Goal: Navigation & Orientation: Understand site structure

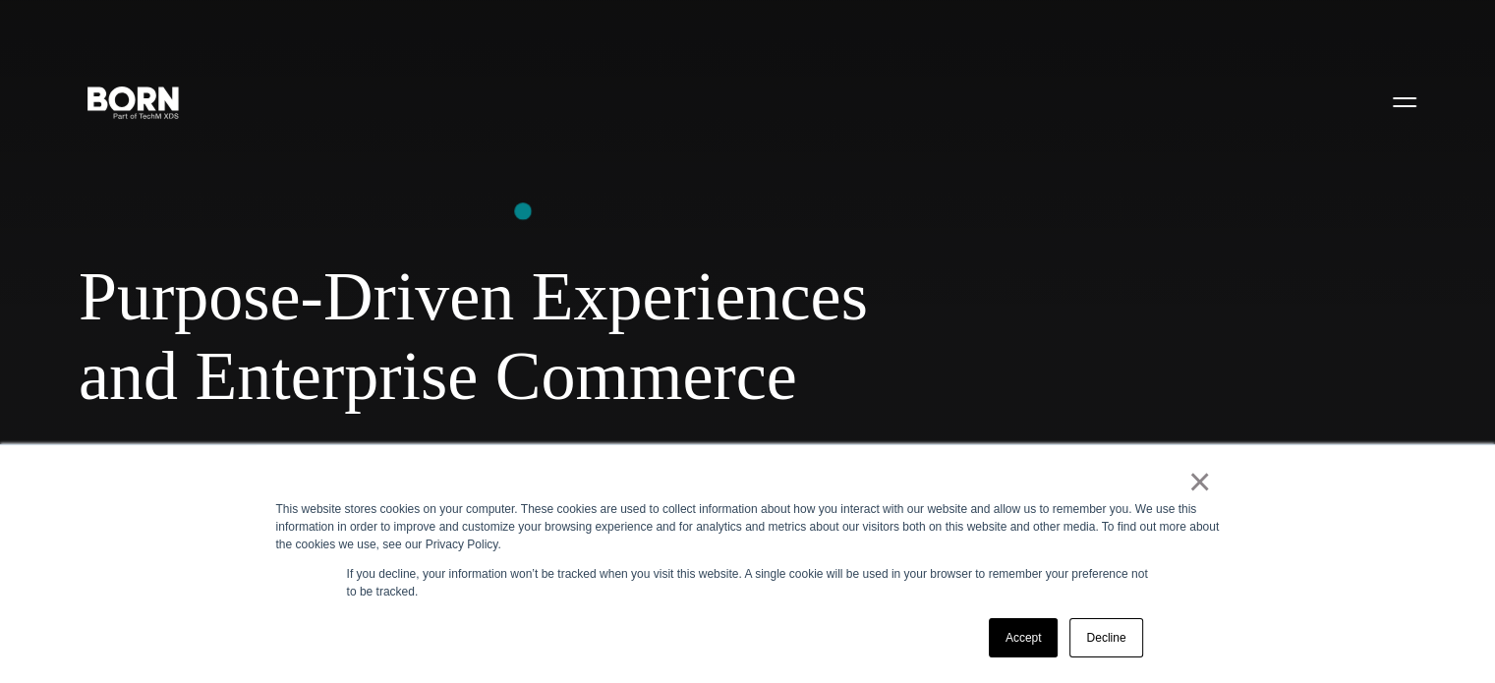
scroll to position [327, 0]
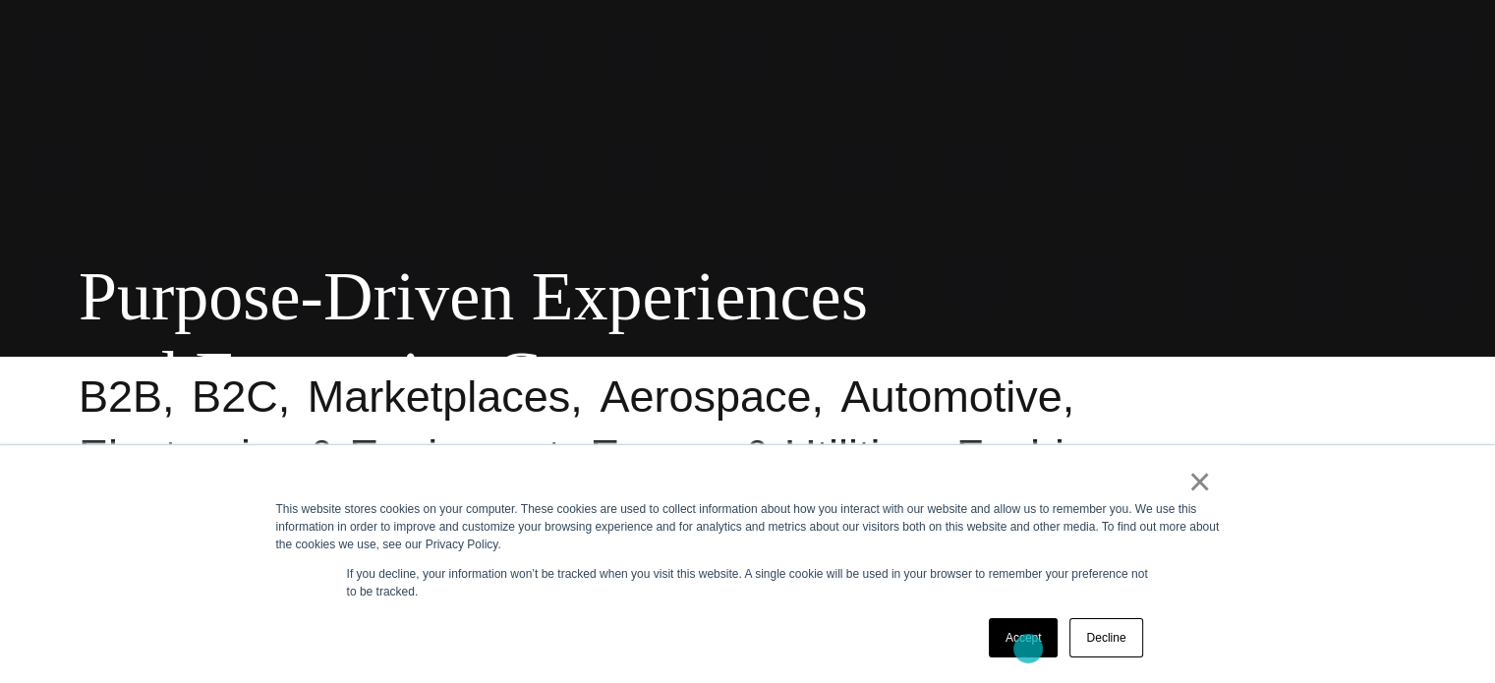
click at [1029, 649] on link "Accept" at bounding box center [1024, 637] width 70 height 39
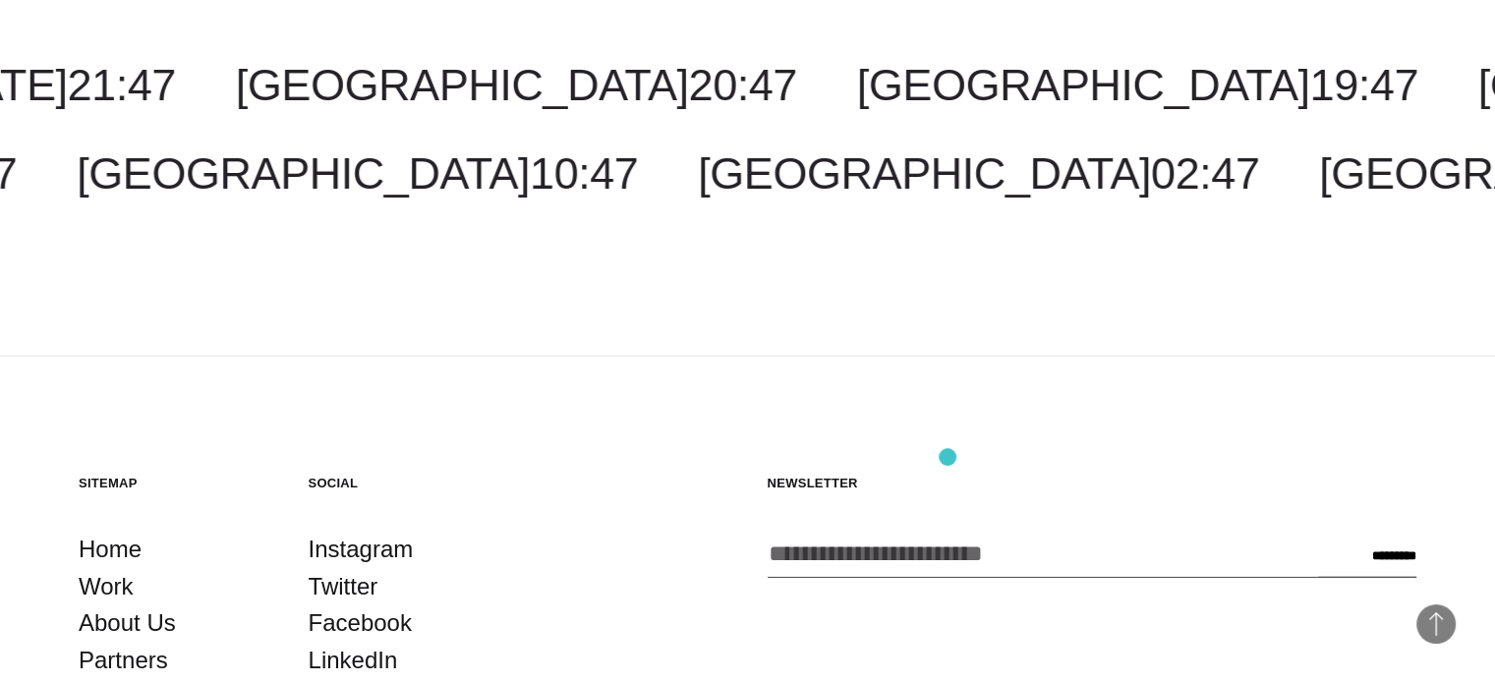
scroll to position [5153, 0]
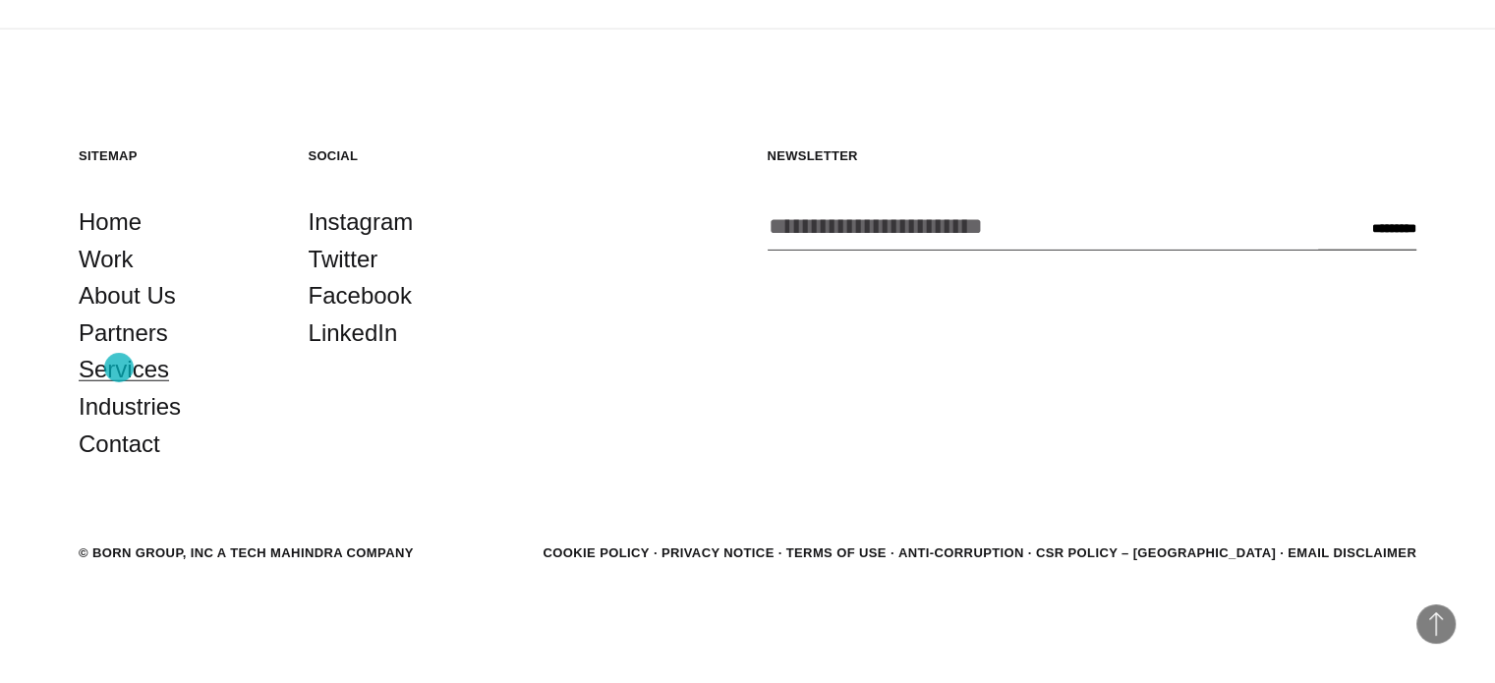
click at [119, 368] on link "Services" at bounding box center [124, 369] width 90 height 37
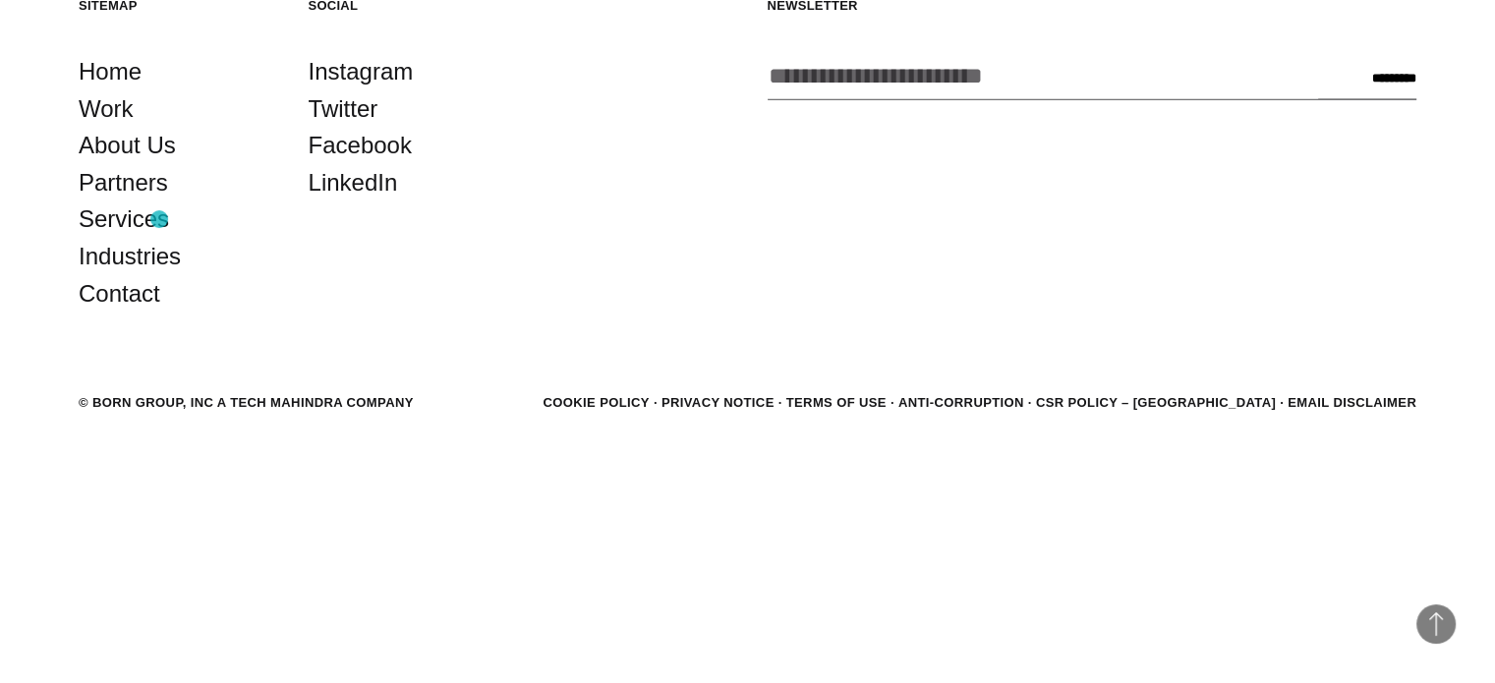
scroll to position [4126, 0]
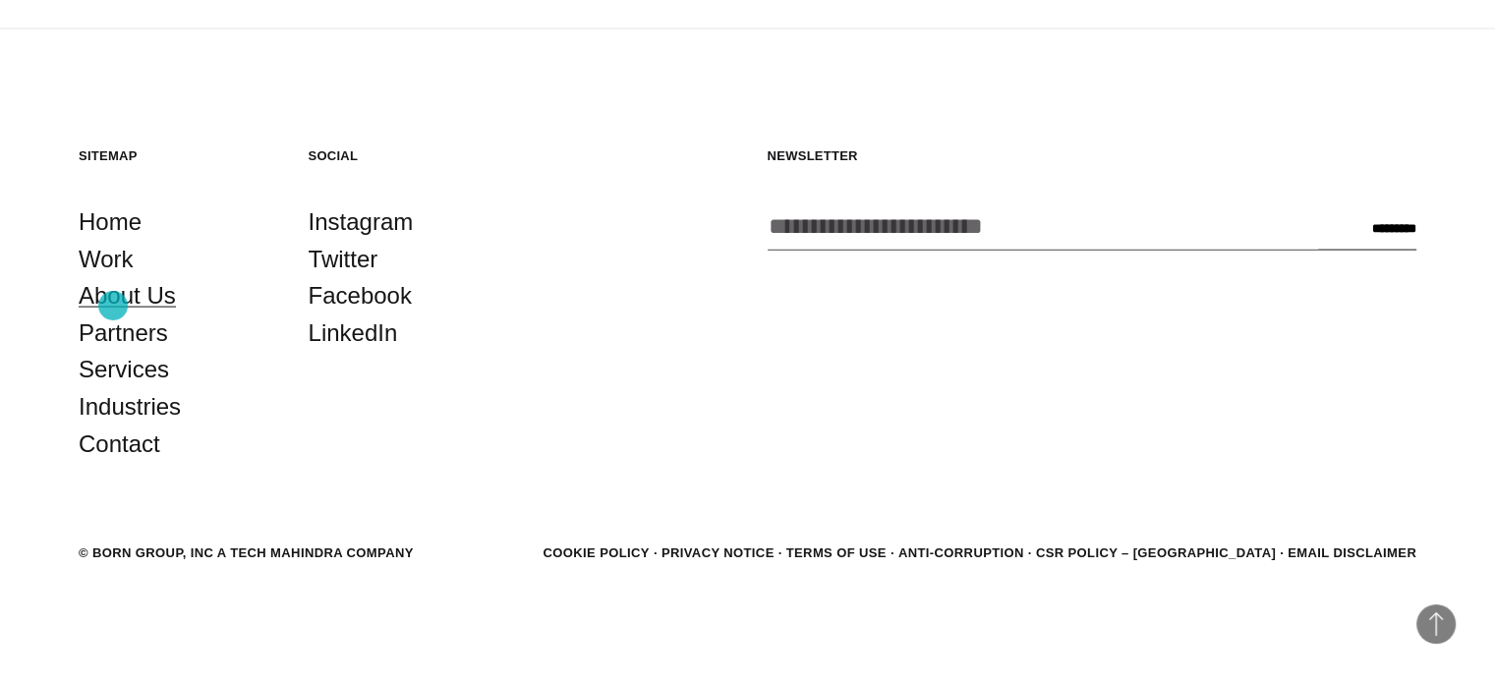
click at [113, 306] on link "About Us" at bounding box center [127, 295] width 97 height 37
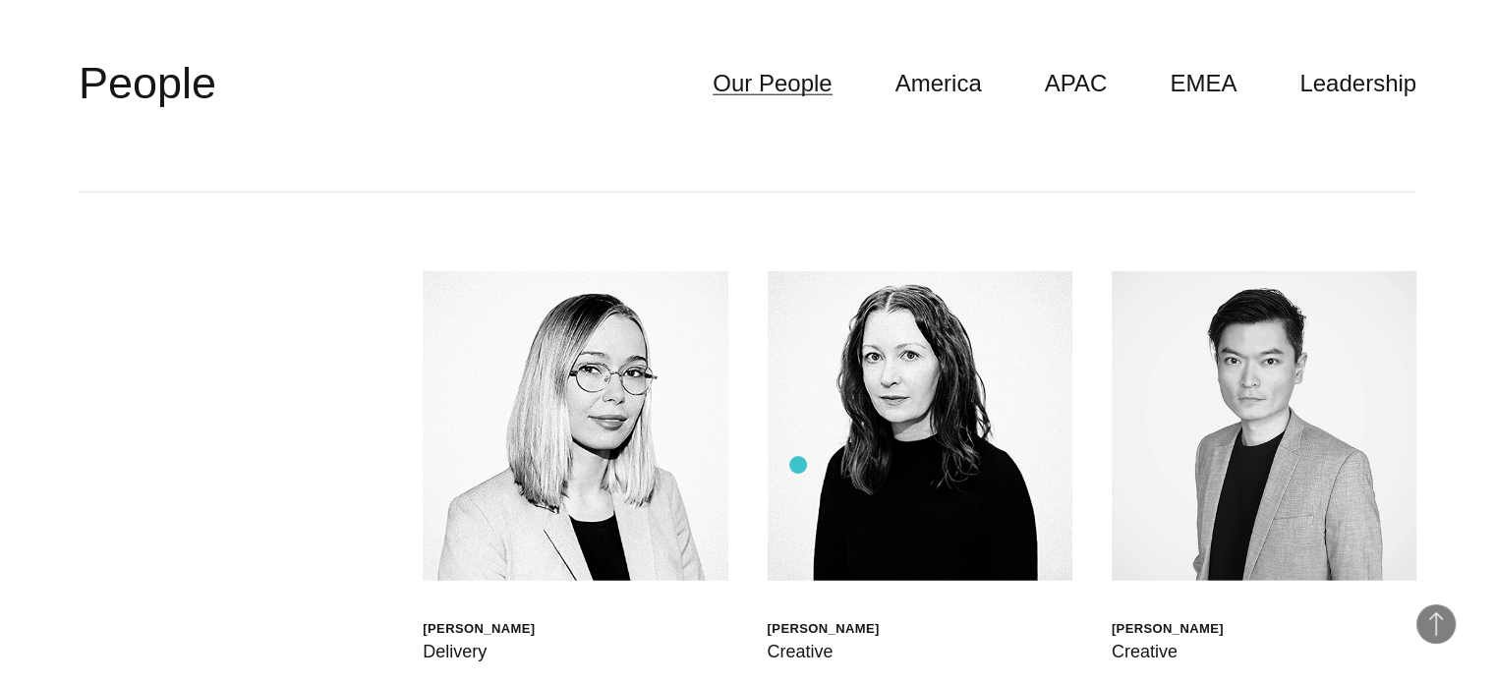
scroll to position [4768, 0]
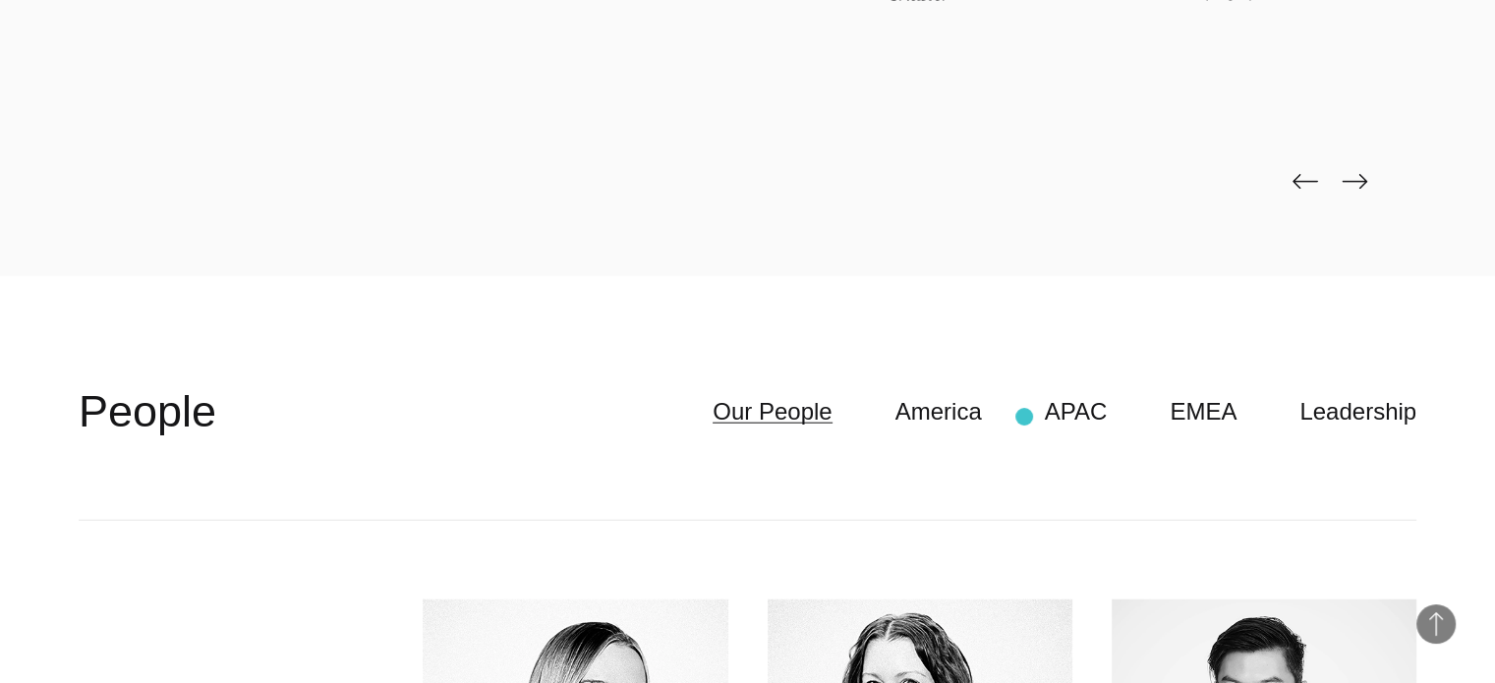
click at [1025, 420] on ul "Our People America APAC EMEA Leadership" at bounding box center [1033, 411] width 767 height 37
click at [982, 418] on link "America" at bounding box center [938, 411] width 86 height 37
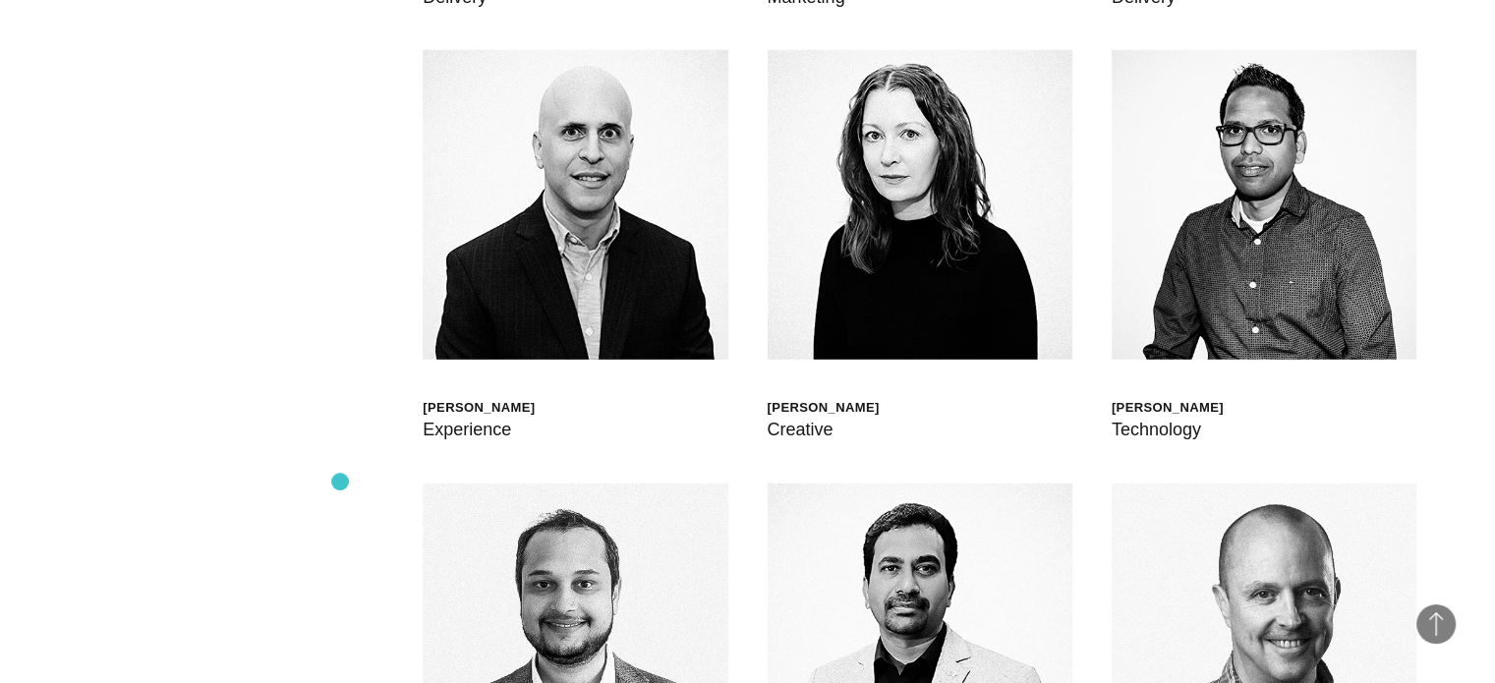
scroll to position [5096, 0]
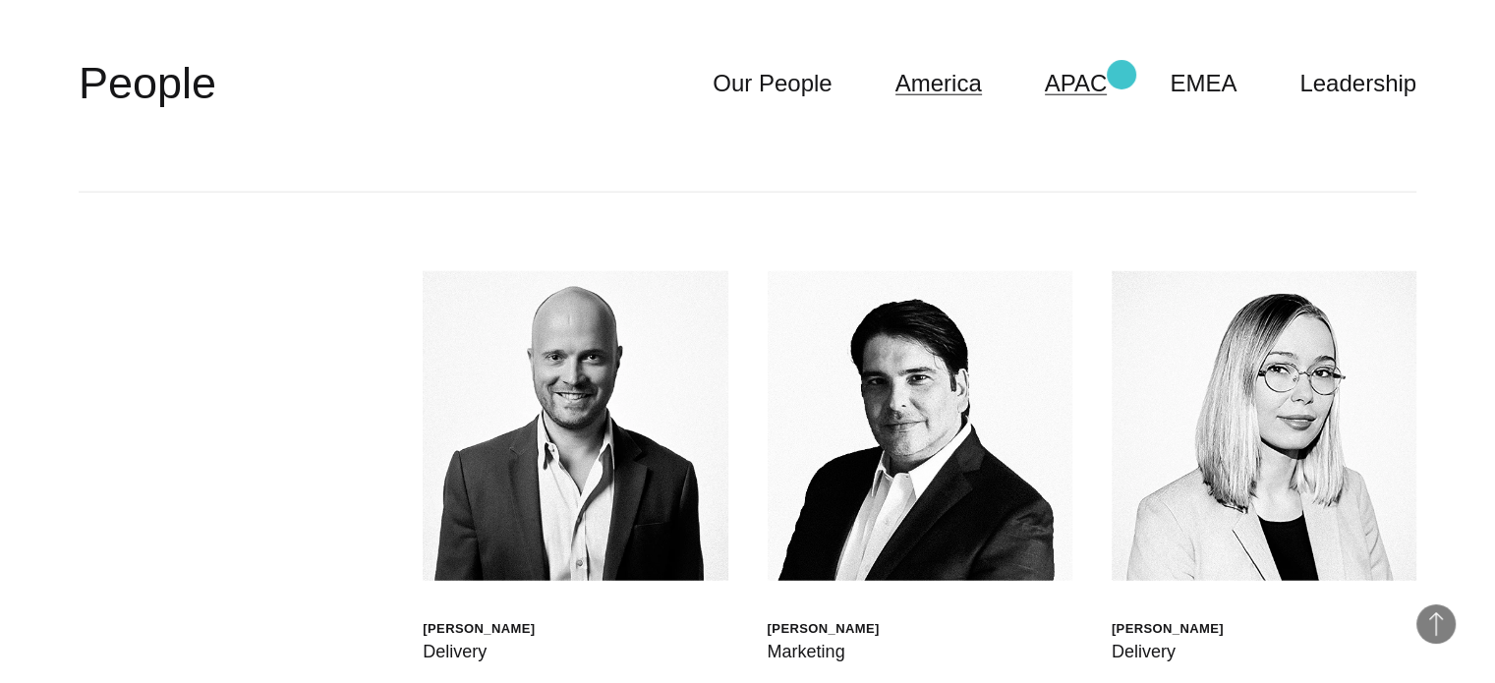
click at [1103, 78] on link "APAC" at bounding box center [1076, 83] width 63 height 37
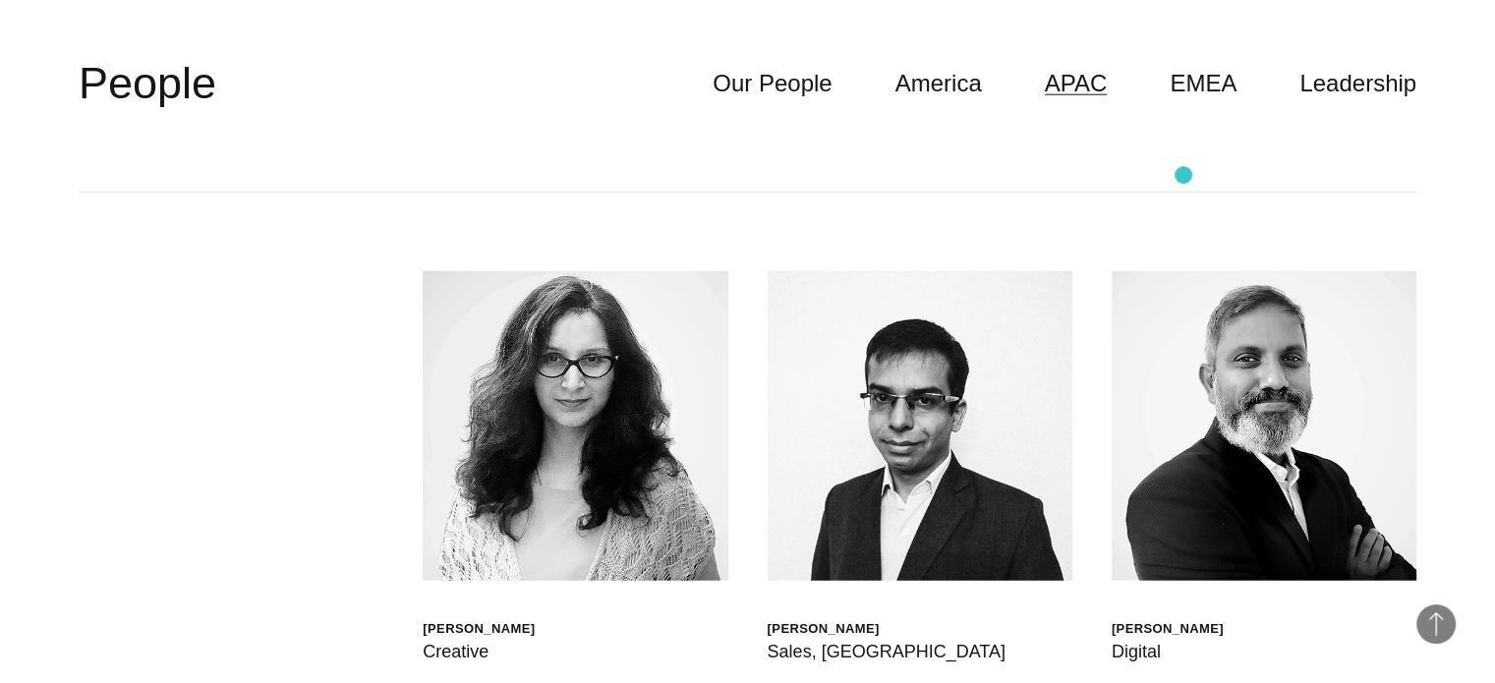
scroll to position [4768, 0]
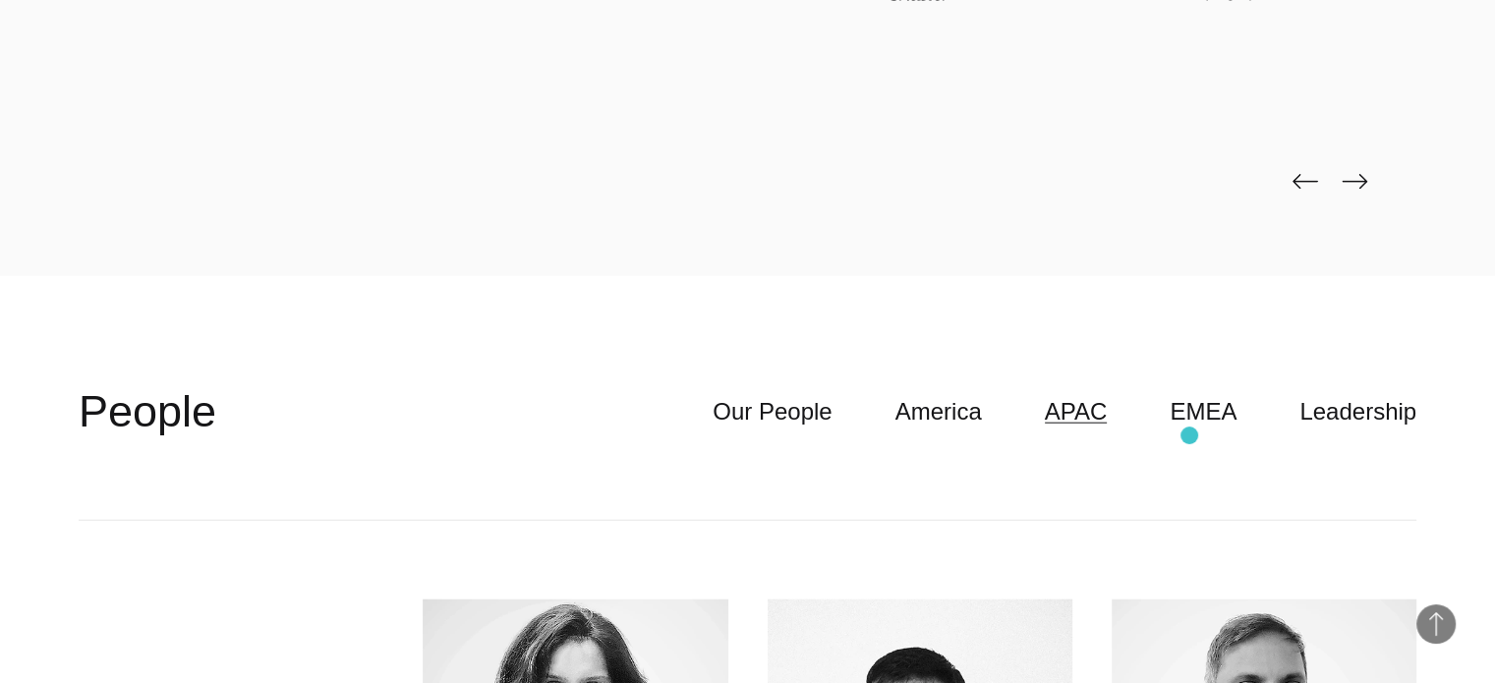
click at [1187, 439] on header "**********" at bounding box center [747, 412] width 1337 height 217
click at [1203, 414] on link "EMEA" at bounding box center [1202, 411] width 67 height 37
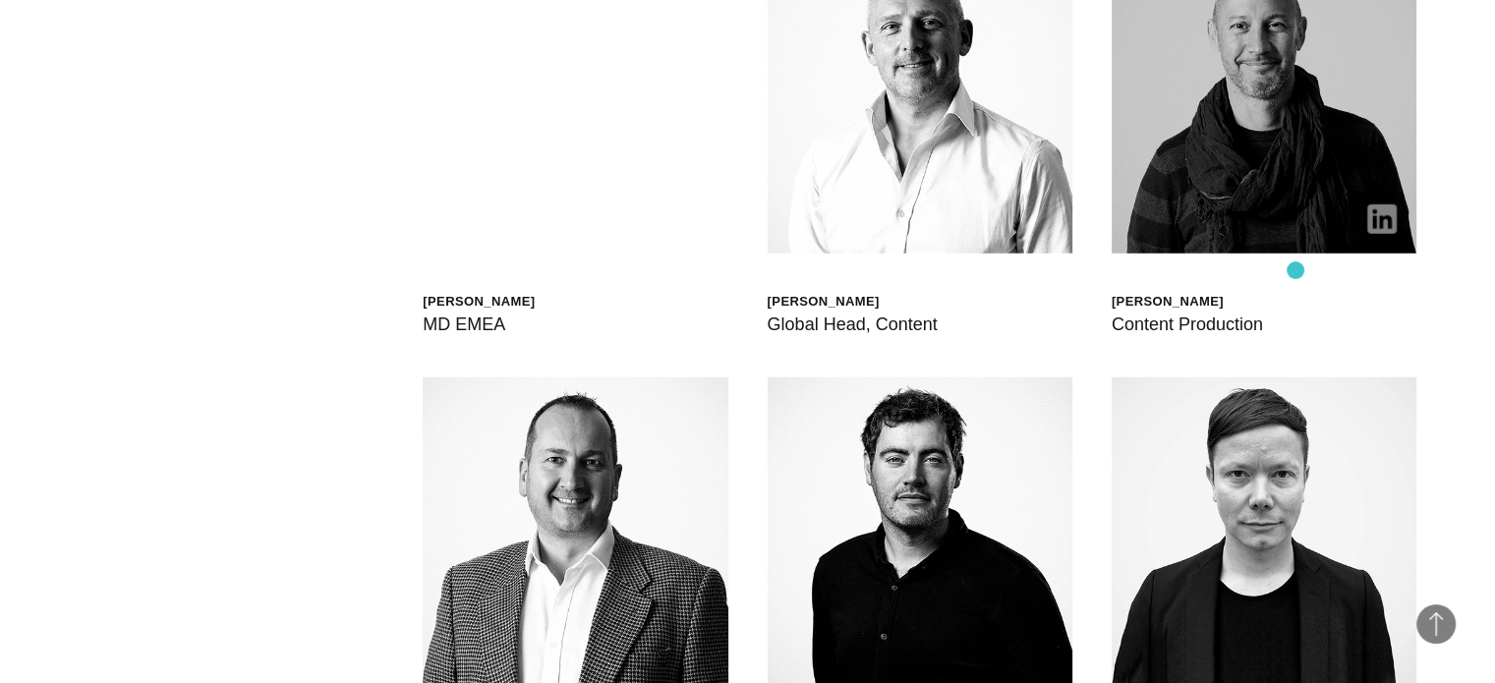
scroll to position [5096, 0]
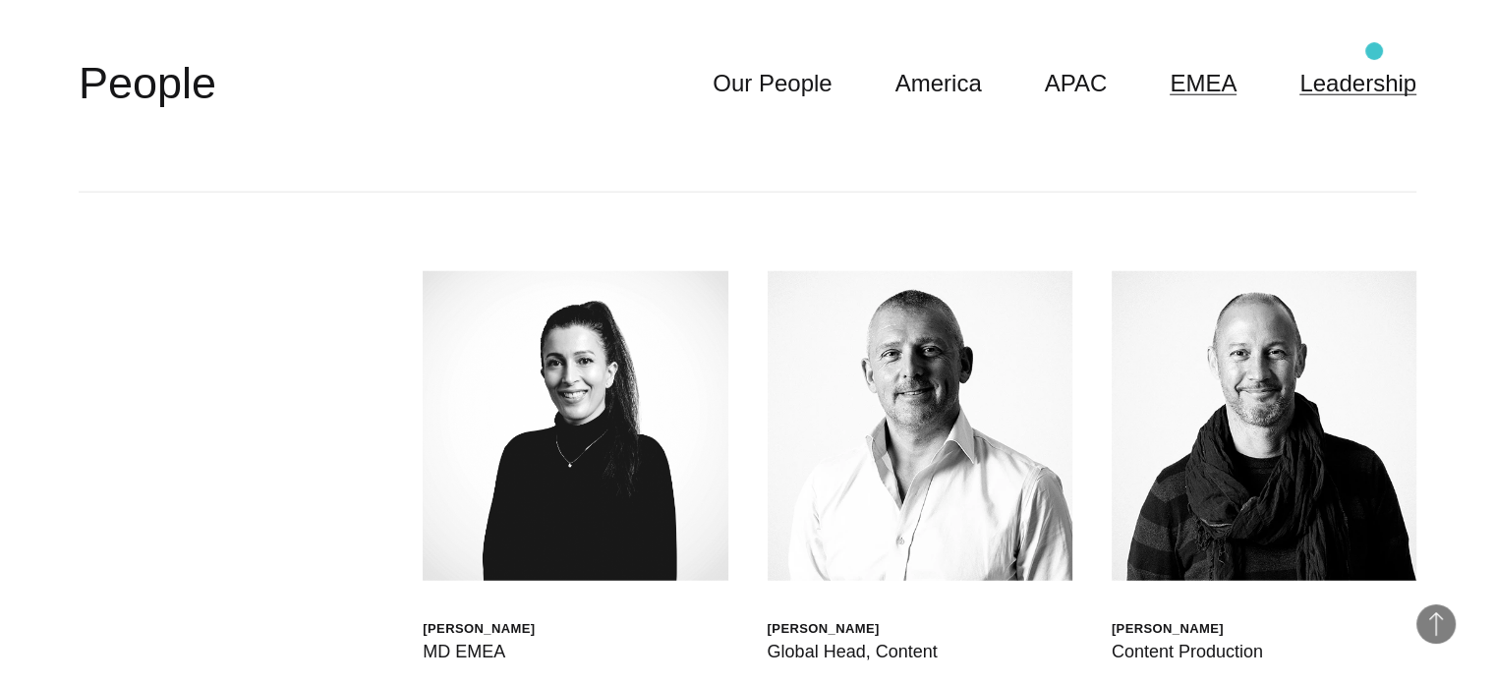
click at [1353, 79] on link "Leadership" at bounding box center [1357, 83] width 117 height 37
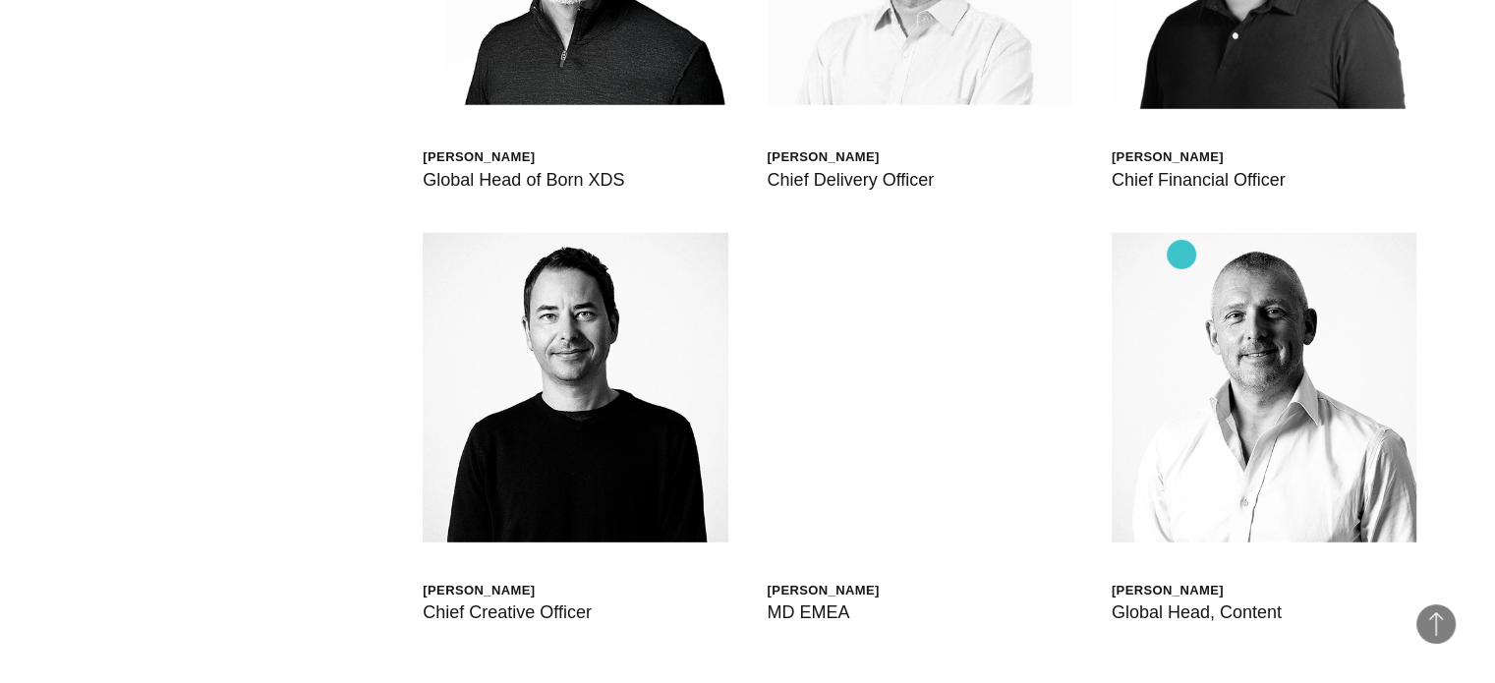
scroll to position [4914, 0]
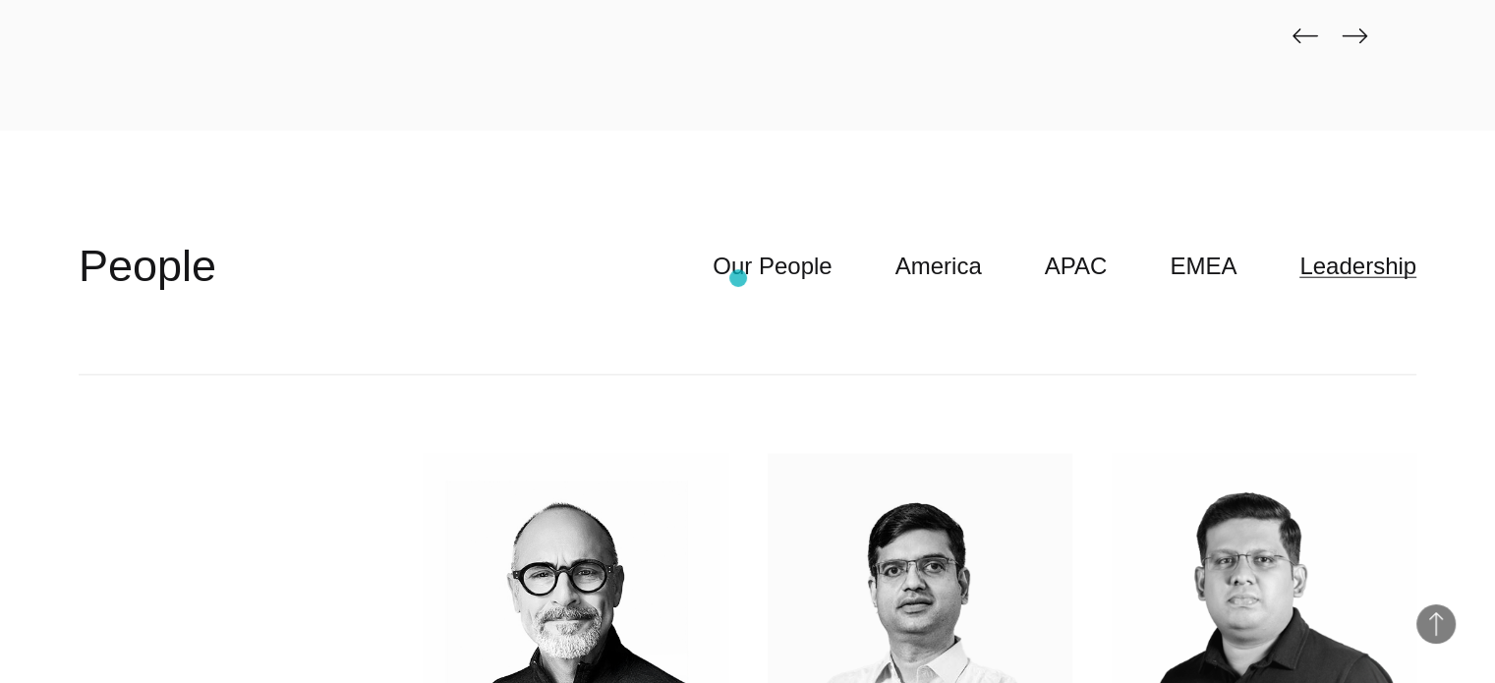
click at [738, 278] on ul "Our People America APAC EMEA Leadership" at bounding box center [1033, 266] width 767 height 37
click at [790, 277] on link "Our People" at bounding box center [771, 266] width 119 height 37
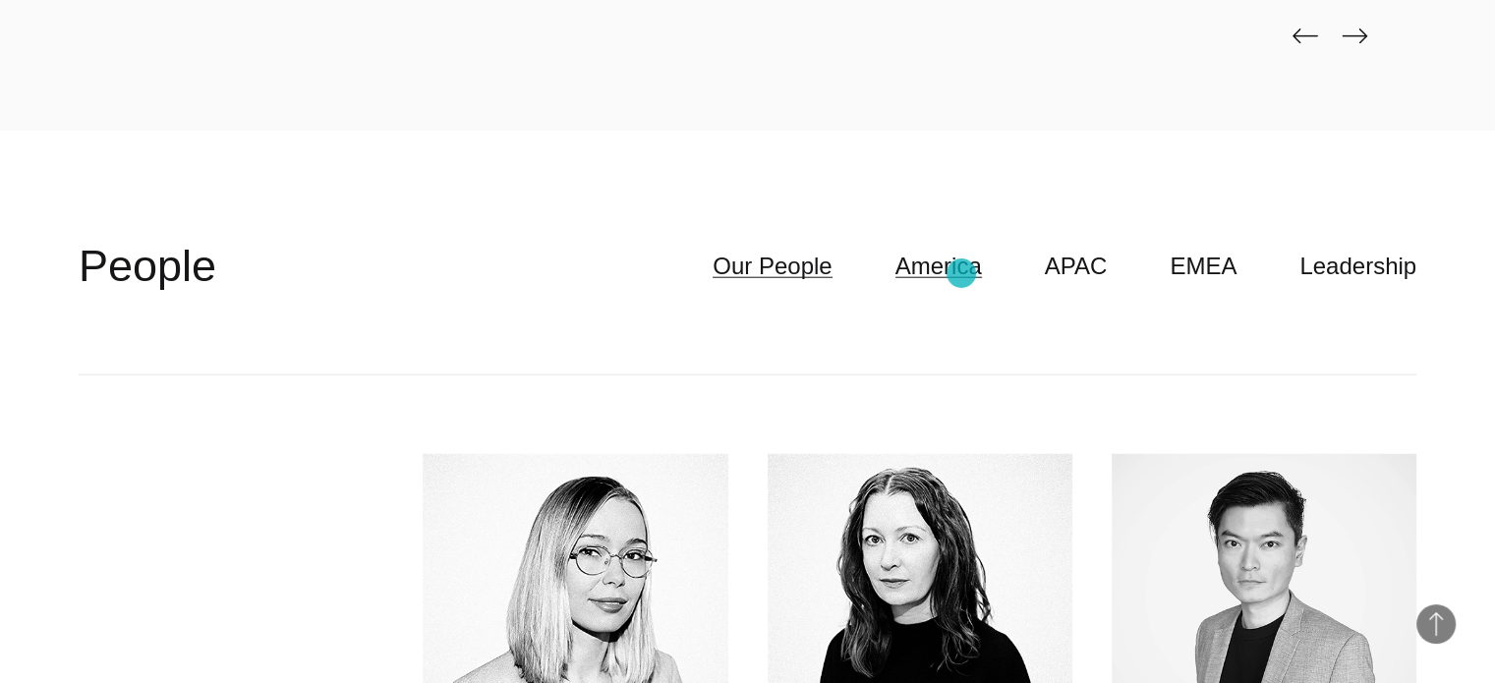
click at [961, 273] on link "America" at bounding box center [938, 266] width 86 height 37
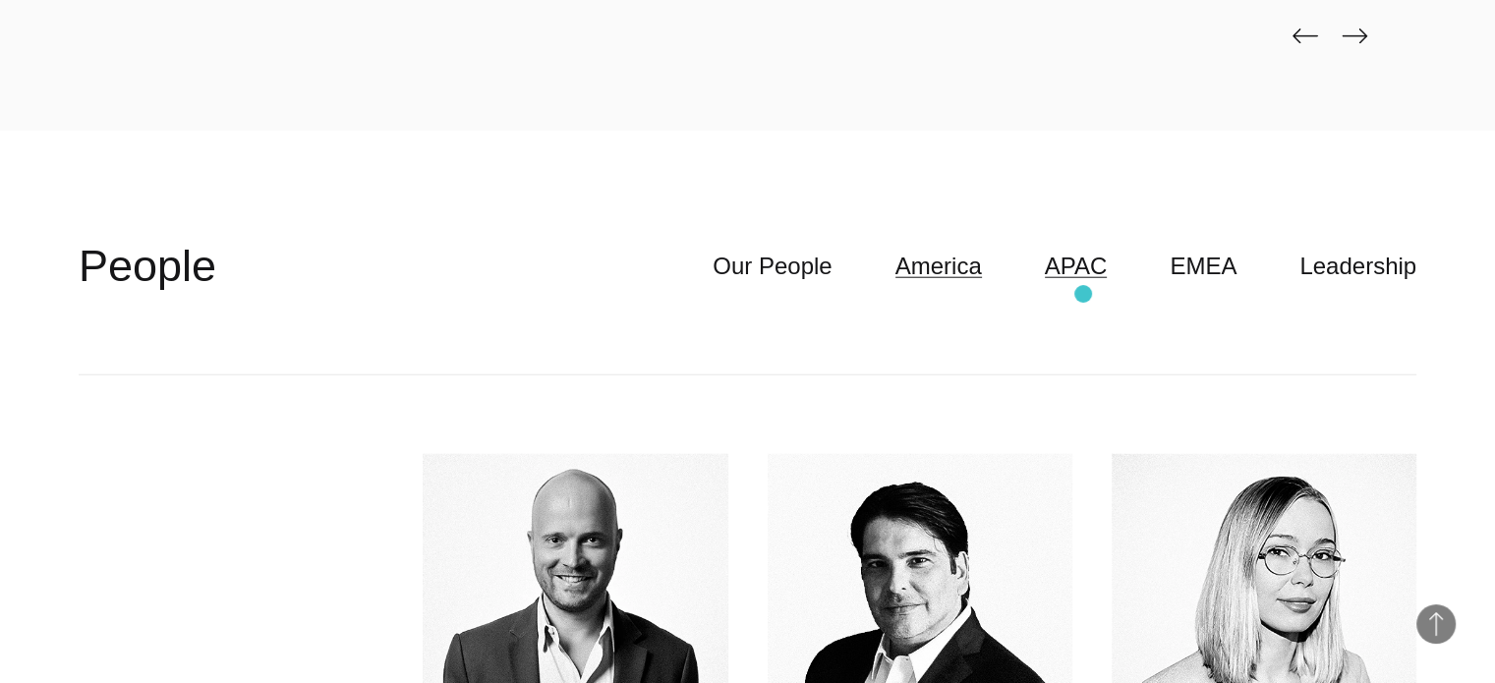
click at [1089, 278] on link "APAC" at bounding box center [1076, 266] width 63 height 37
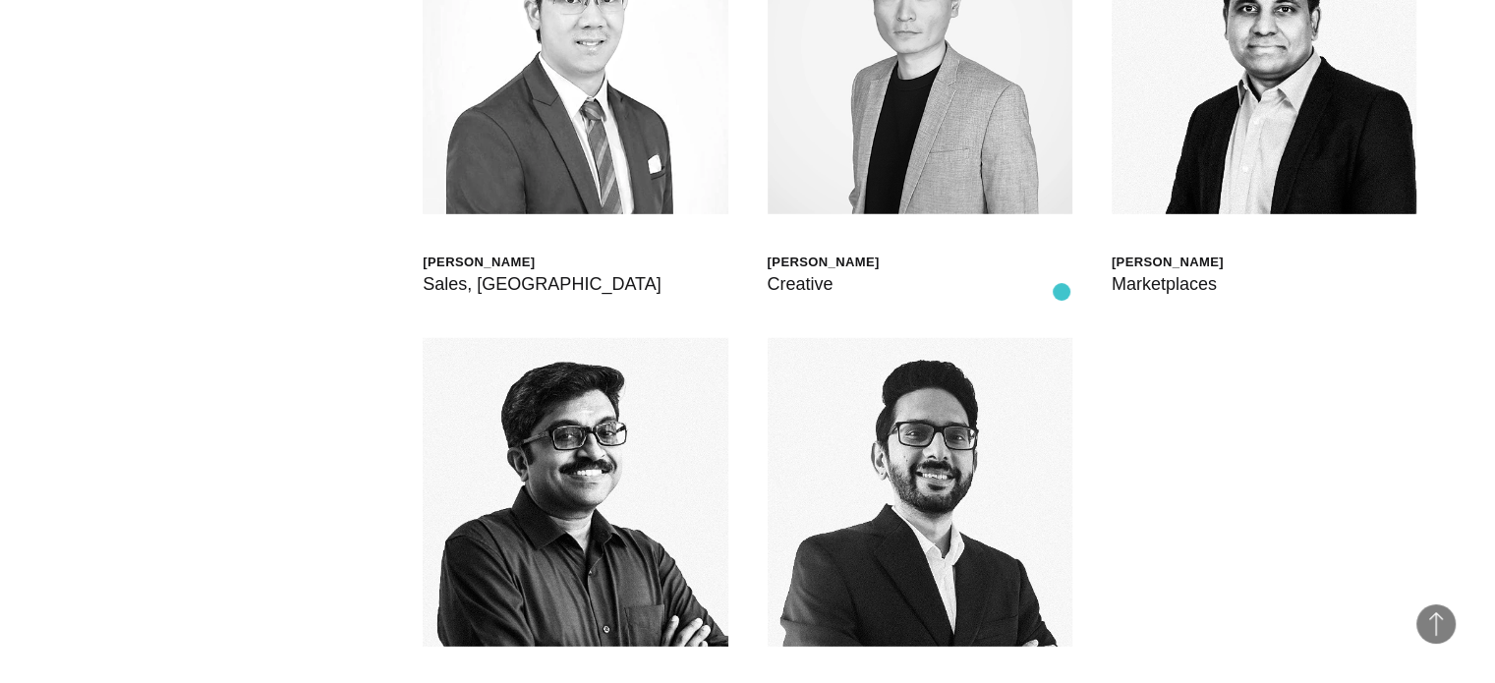
scroll to position [6223, 0]
